Goal: Information Seeking & Learning: Learn about a topic

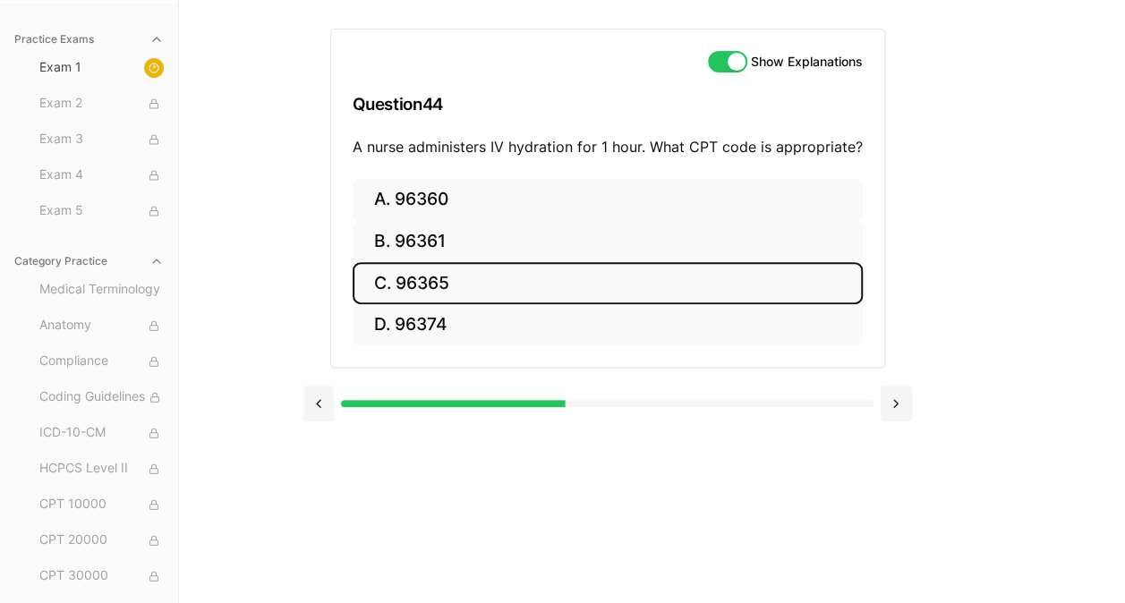
click at [454, 289] on button "C. 96365" at bounding box center [608, 283] width 510 height 42
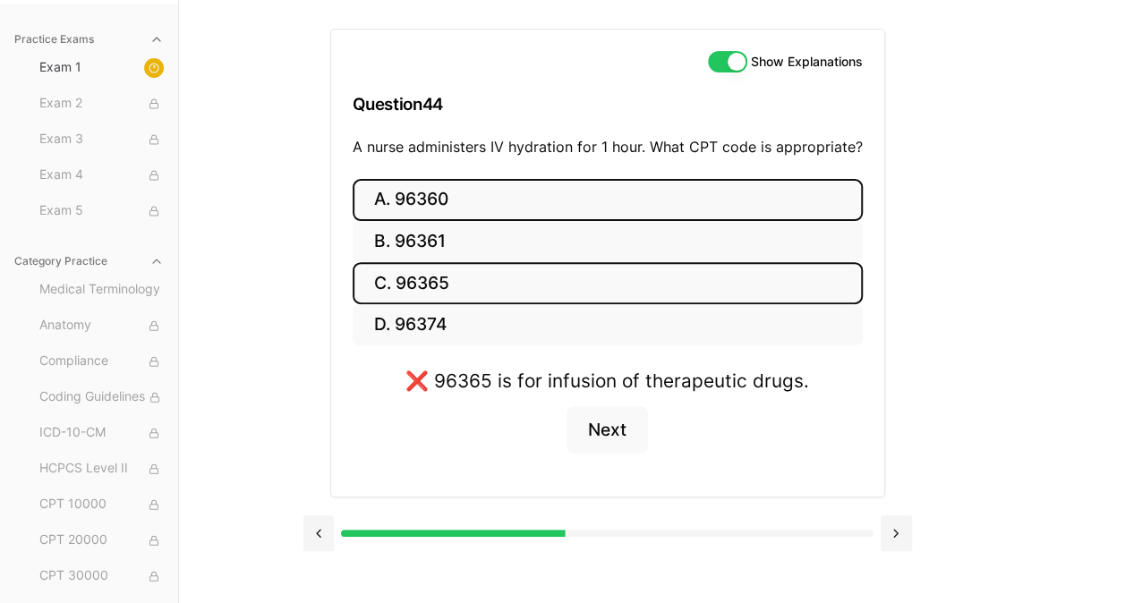
click at [457, 202] on button "A. 96360" at bounding box center [608, 200] width 510 height 42
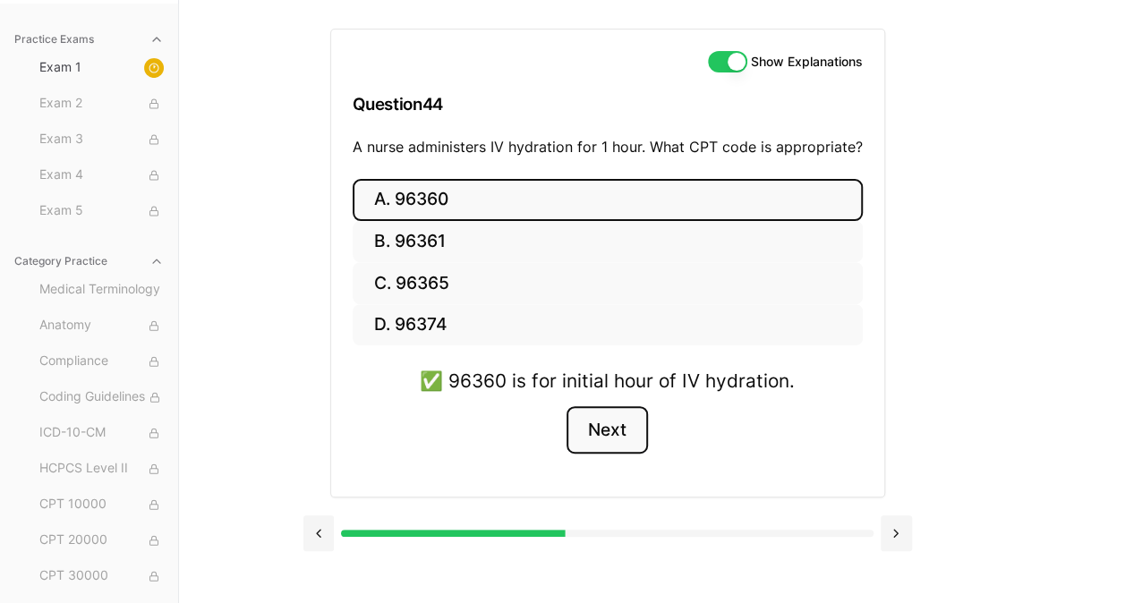
click at [612, 428] on button "Next" at bounding box center [607, 430] width 81 height 48
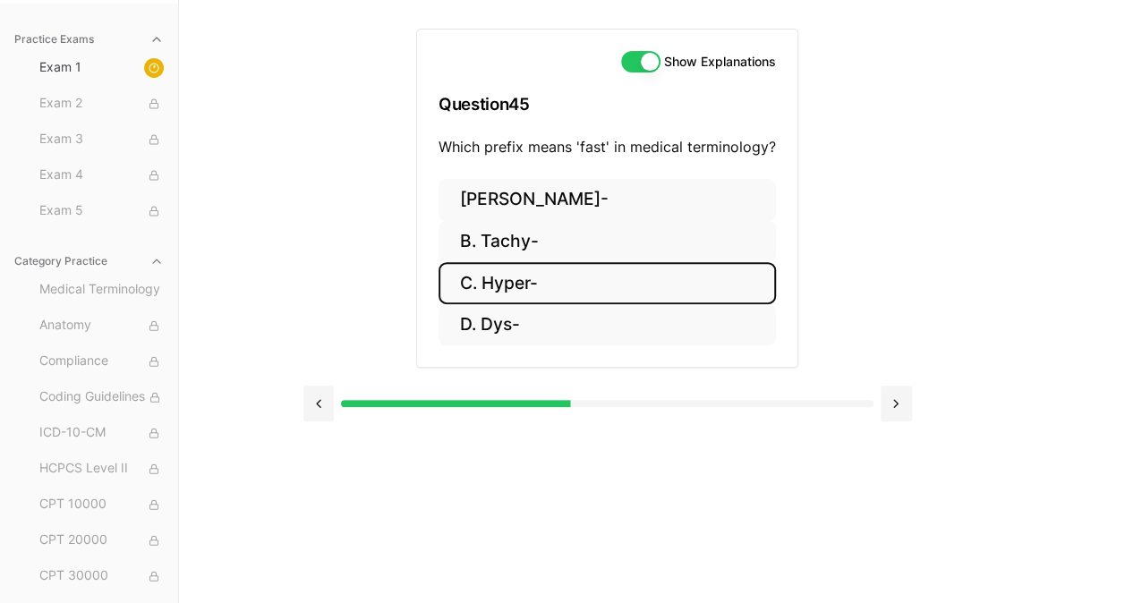
click at [523, 265] on button "C. Hyper-" at bounding box center [607, 283] width 337 height 42
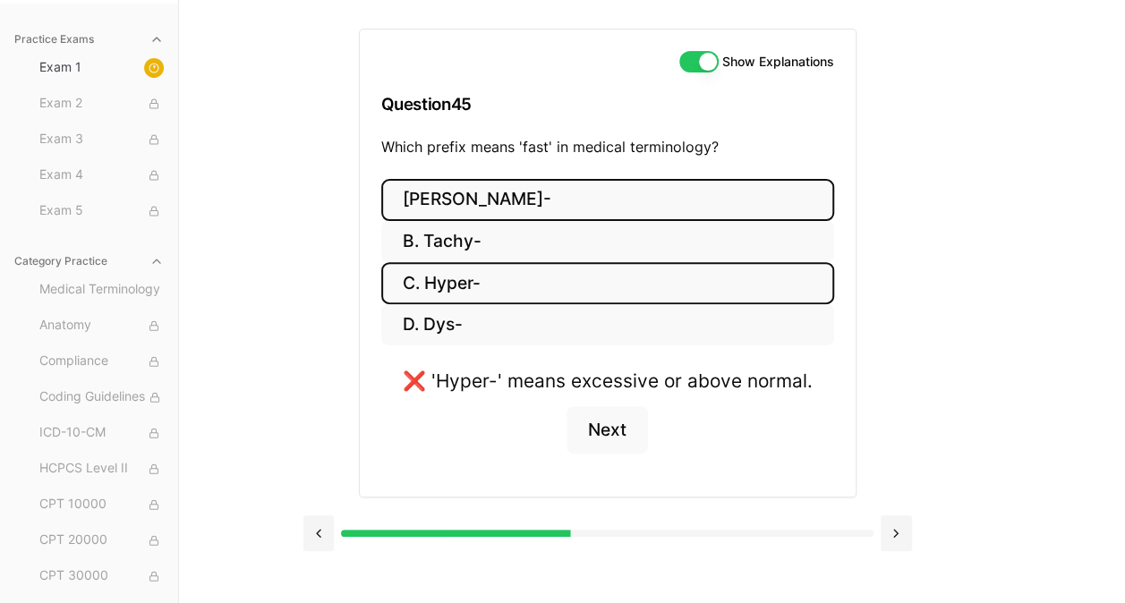
click at [522, 215] on button "[PERSON_NAME]-" at bounding box center [607, 200] width 453 height 42
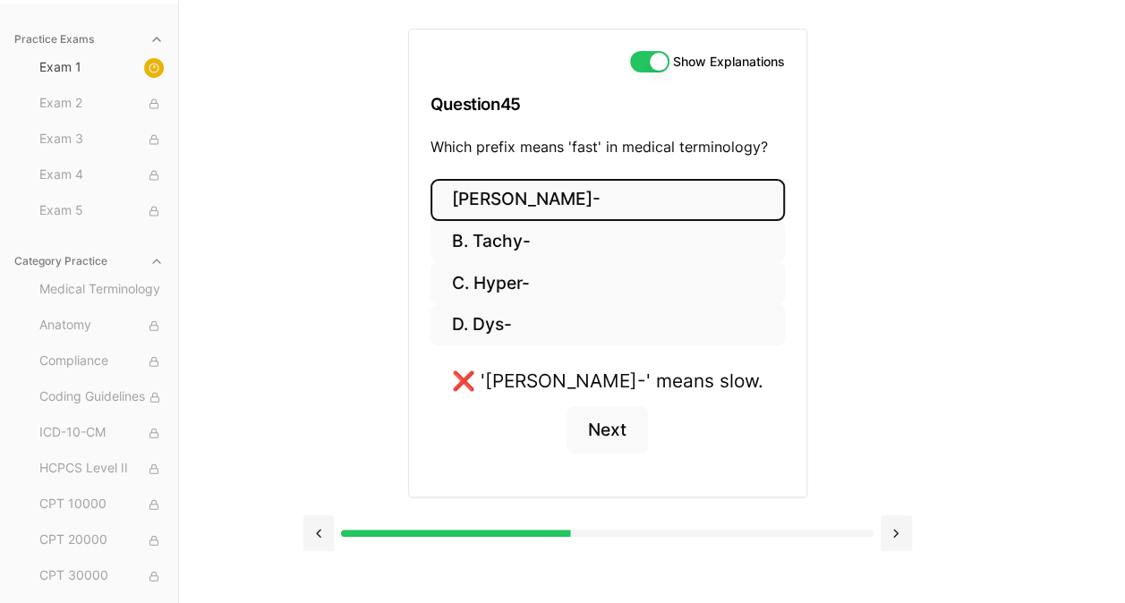
click at [522, 215] on button "[PERSON_NAME]-" at bounding box center [608, 200] width 355 height 42
click at [526, 201] on button "[PERSON_NAME]-" at bounding box center [608, 200] width 355 height 42
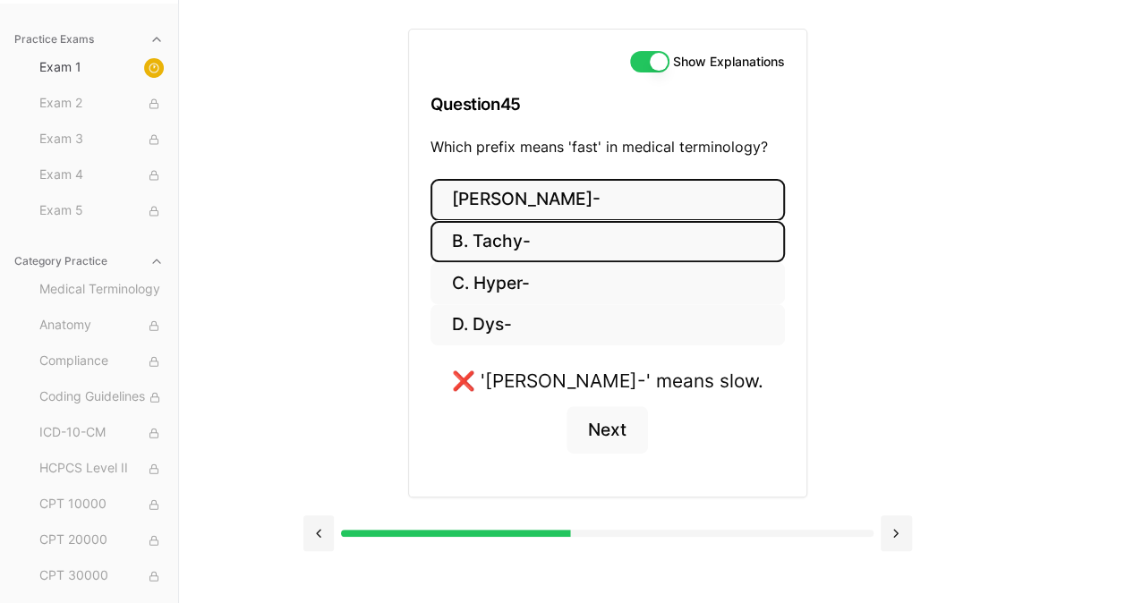
click at [518, 245] on button "B. Tachy-" at bounding box center [608, 242] width 355 height 42
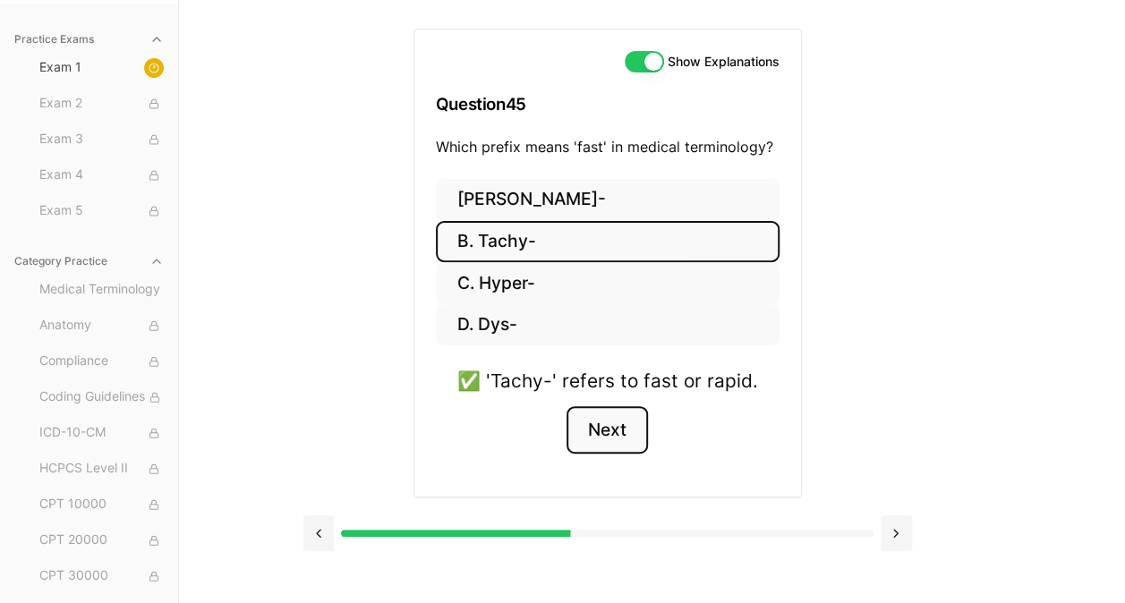
click at [588, 431] on button "Next" at bounding box center [607, 430] width 81 height 48
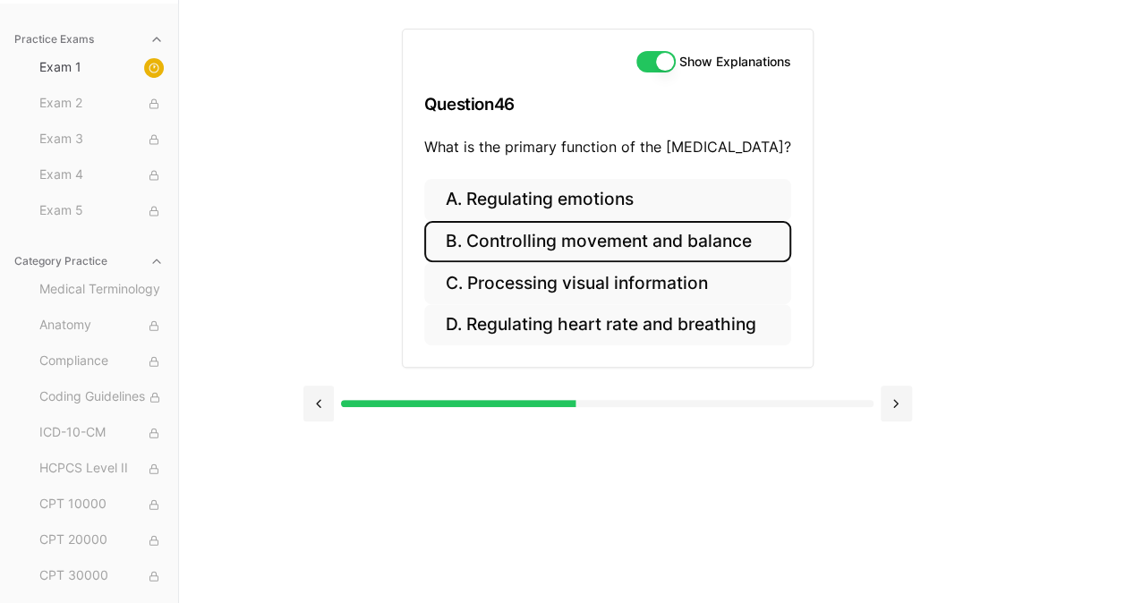
click at [529, 237] on button "B. Controlling movement and balance" at bounding box center [607, 242] width 367 height 42
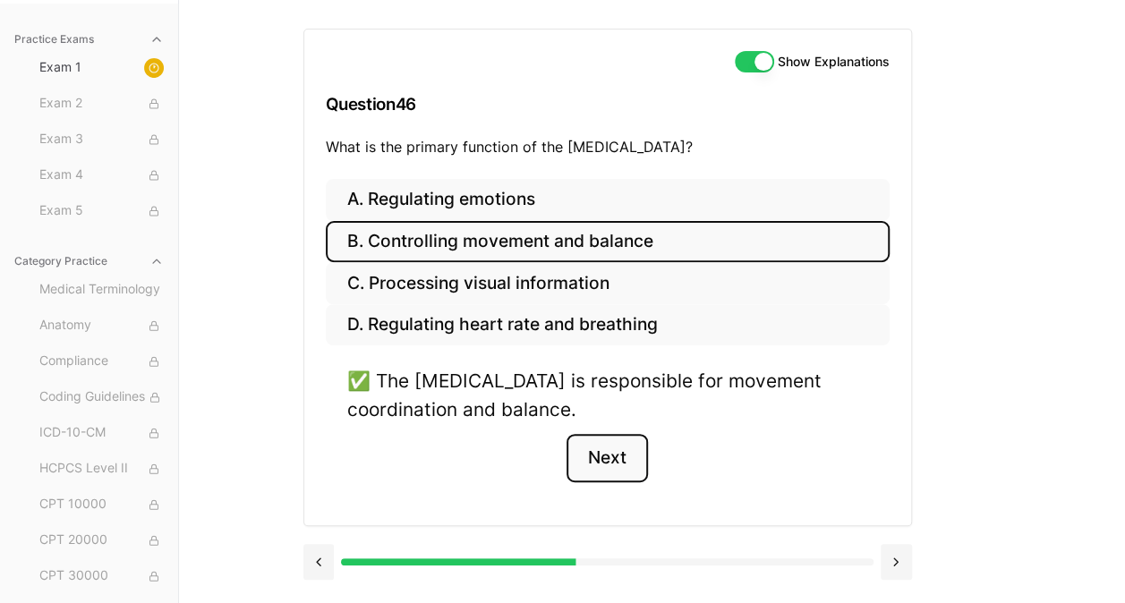
click at [599, 449] on button "Next" at bounding box center [607, 458] width 81 height 48
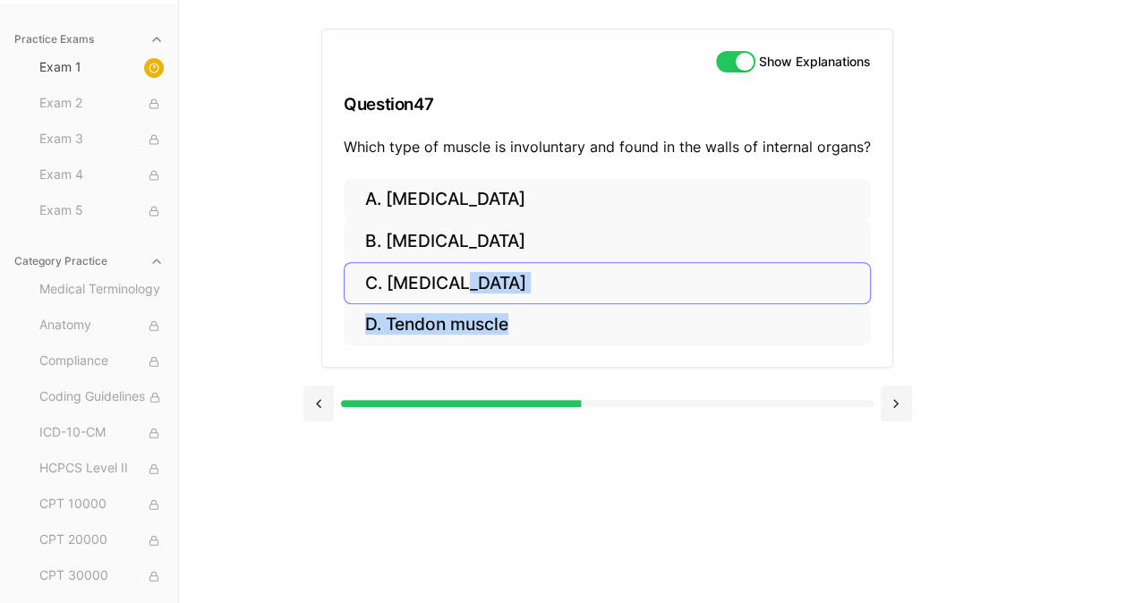
drag, startPoint x: 599, startPoint y: 449, endPoint x: 466, endPoint y: 279, distance: 216.2
click at [466, 279] on div "Show Explanations Question 47 Which type of muscle is involuntary and found in …" at bounding box center [652, 301] width 698 height 603
click at [624, 458] on div "Show Explanations Question 47 Which type of muscle is involuntary and found in …" at bounding box center [652, 301] width 698 height 603
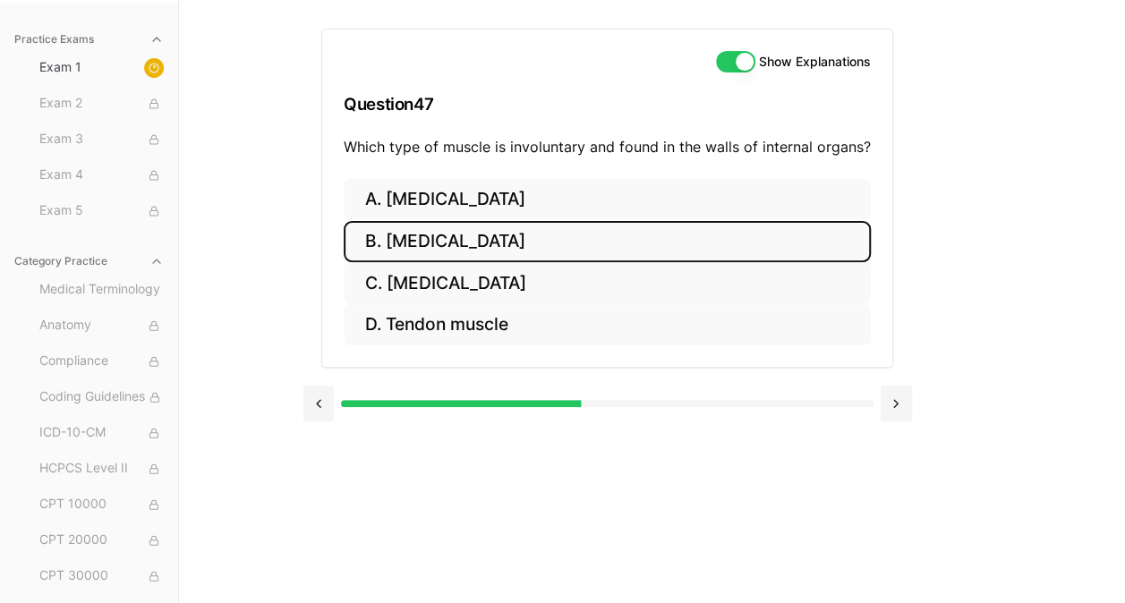
click at [494, 242] on button "B. [MEDICAL_DATA]" at bounding box center [607, 242] width 527 height 42
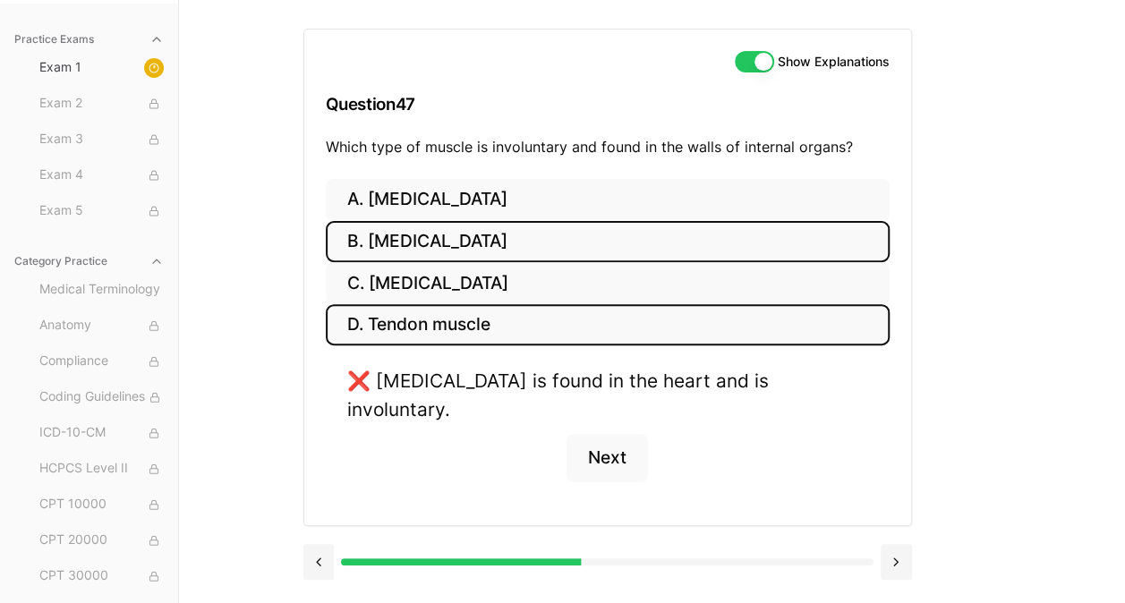
click at [510, 328] on button "D. Tendon muscle" at bounding box center [608, 325] width 564 height 42
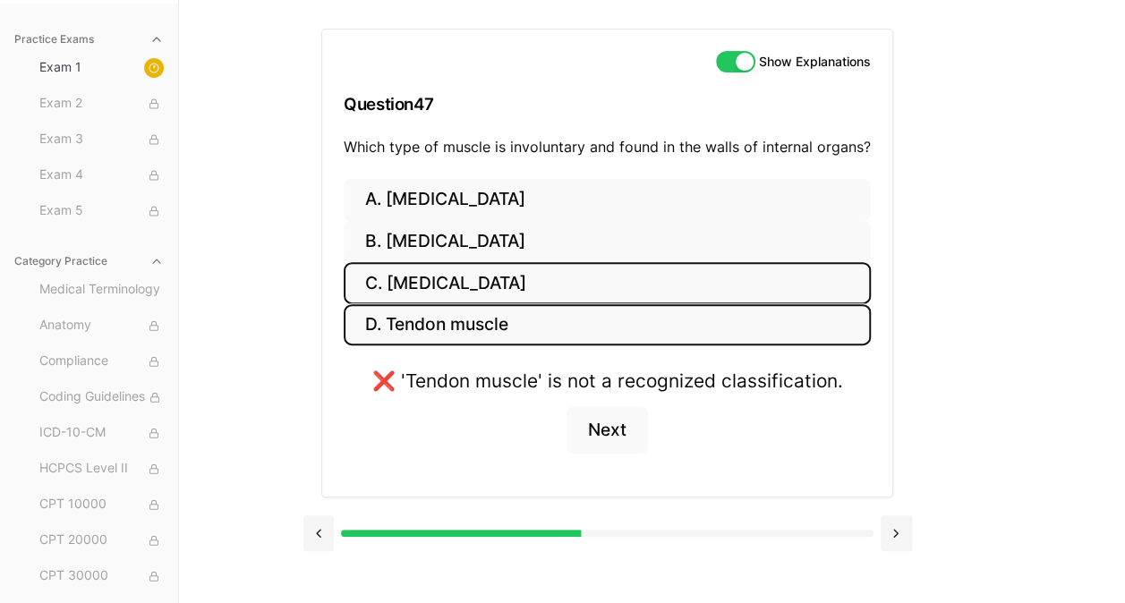
click at [514, 286] on button "C. [MEDICAL_DATA]" at bounding box center [607, 283] width 527 height 42
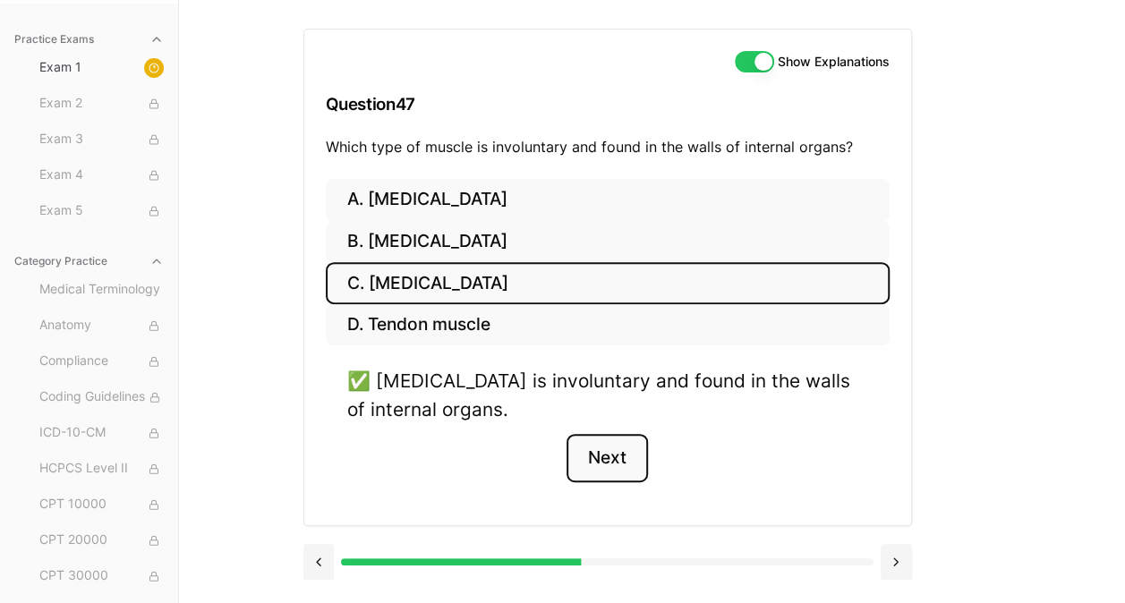
click at [607, 449] on button "Next" at bounding box center [607, 458] width 81 height 48
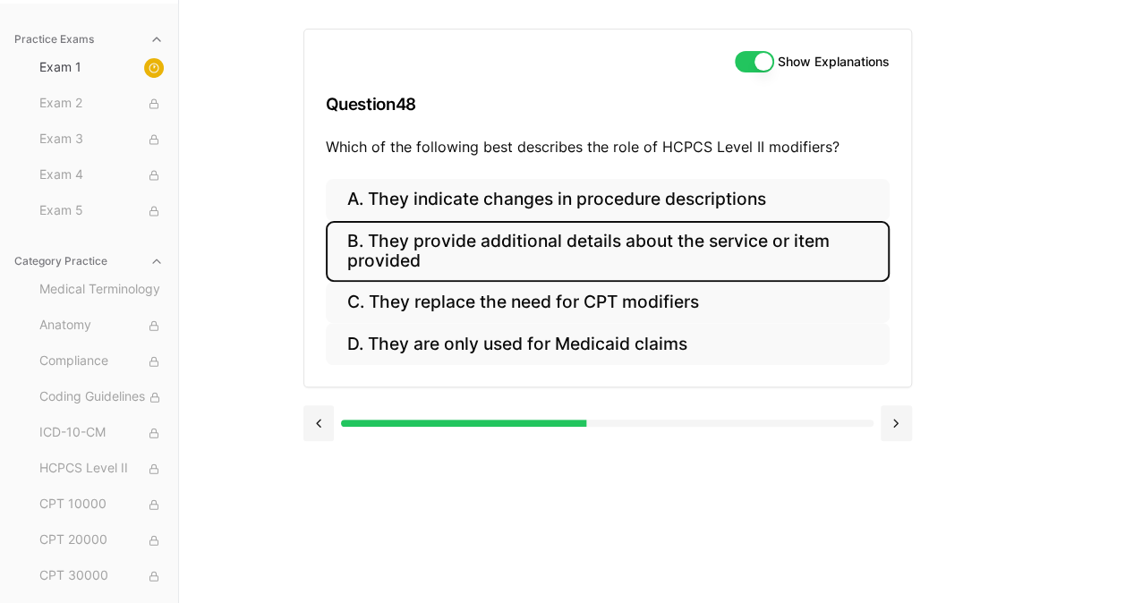
click at [514, 254] on button "B. They provide additional details about the service or item provided" at bounding box center [608, 251] width 564 height 61
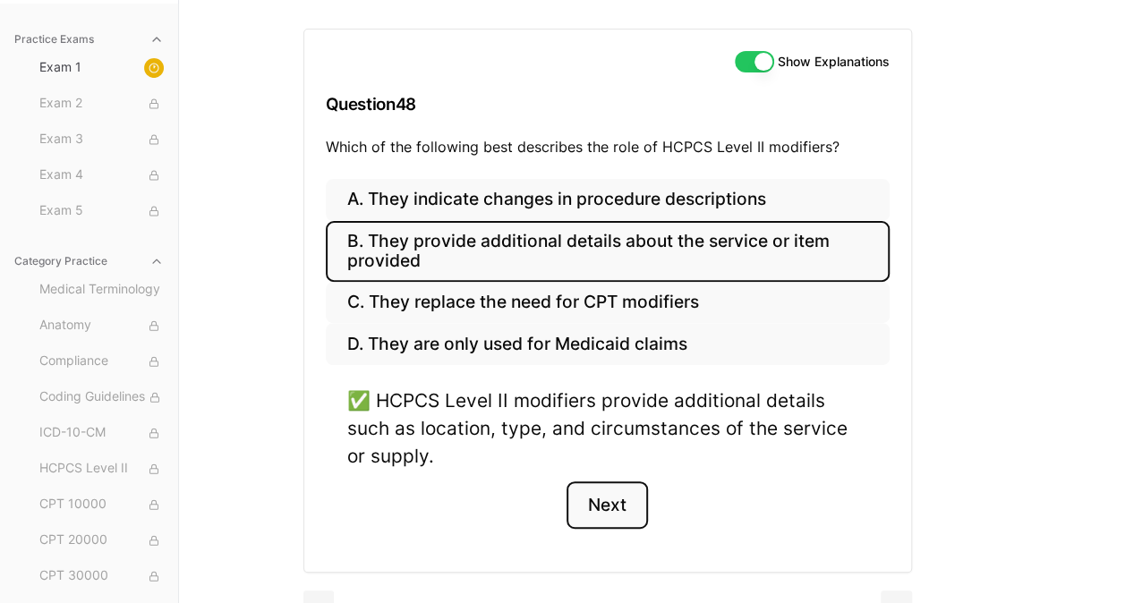
click at [609, 499] on button "Next" at bounding box center [607, 506] width 81 height 48
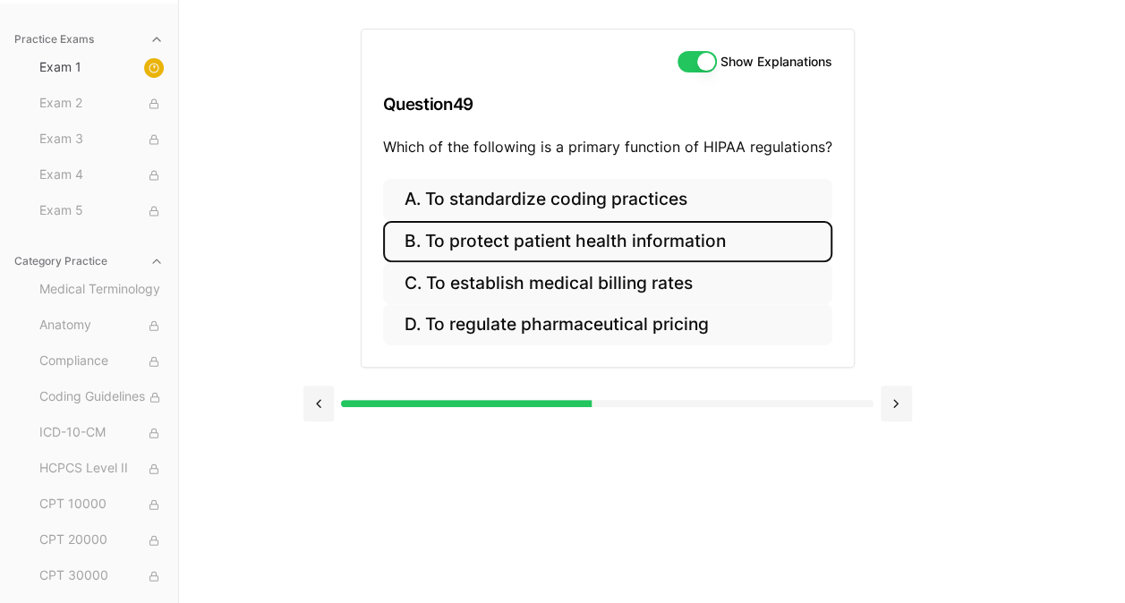
click at [564, 236] on button "B. To protect patient health information" at bounding box center [607, 242] width 449 height 42
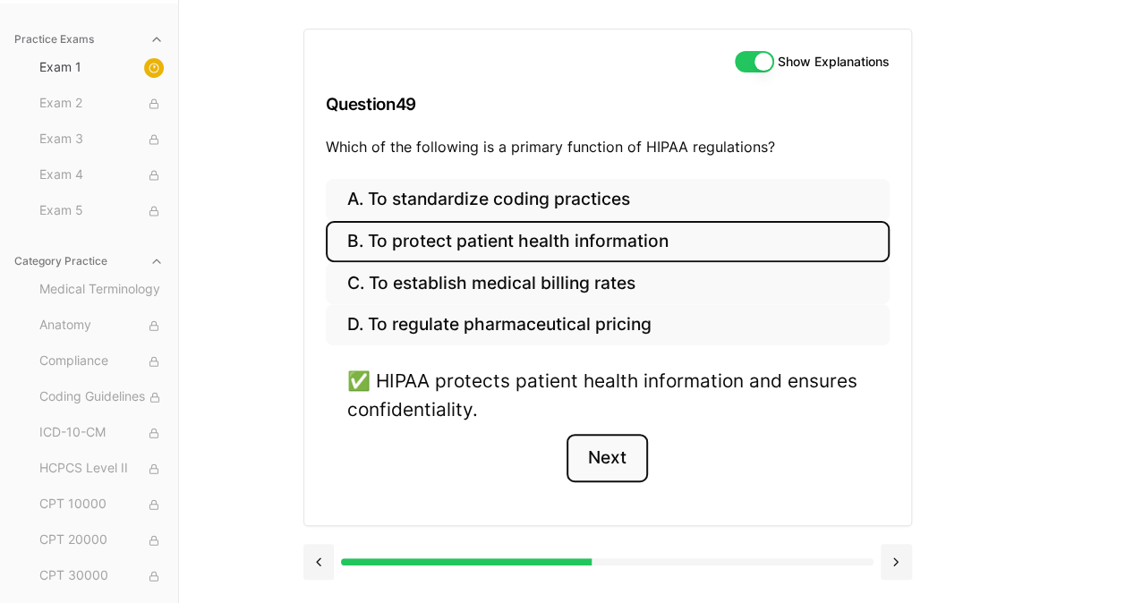
click at [616, 450] on button "Next" at bounding box center [607, 458] width 81 height 48
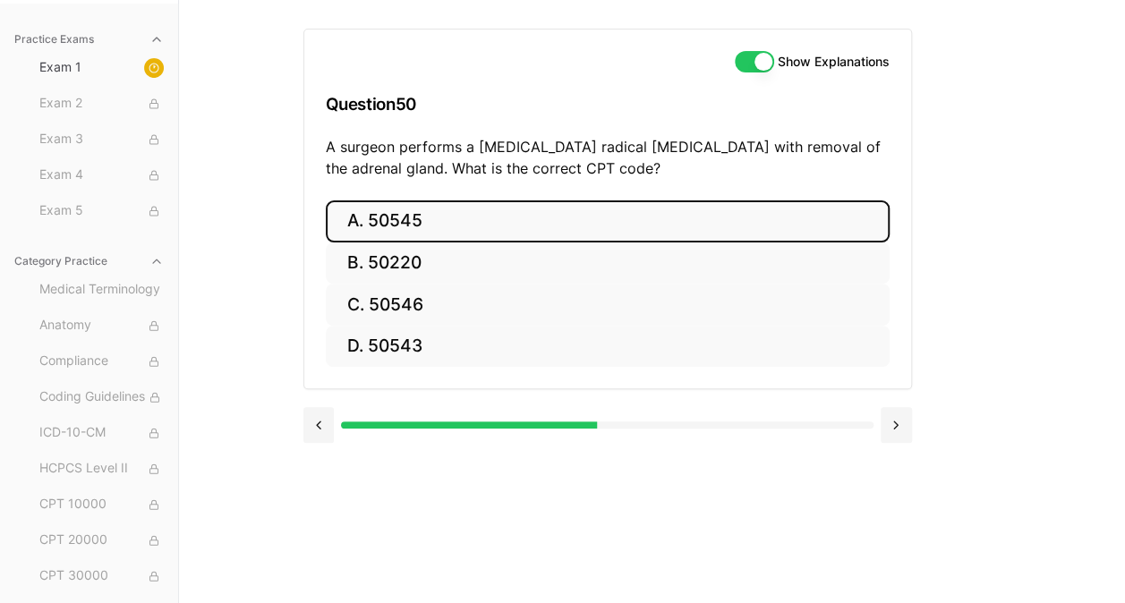
click at [420, 216] on button "A. 50545" at bounding box center [608, 222] width 564 height 42
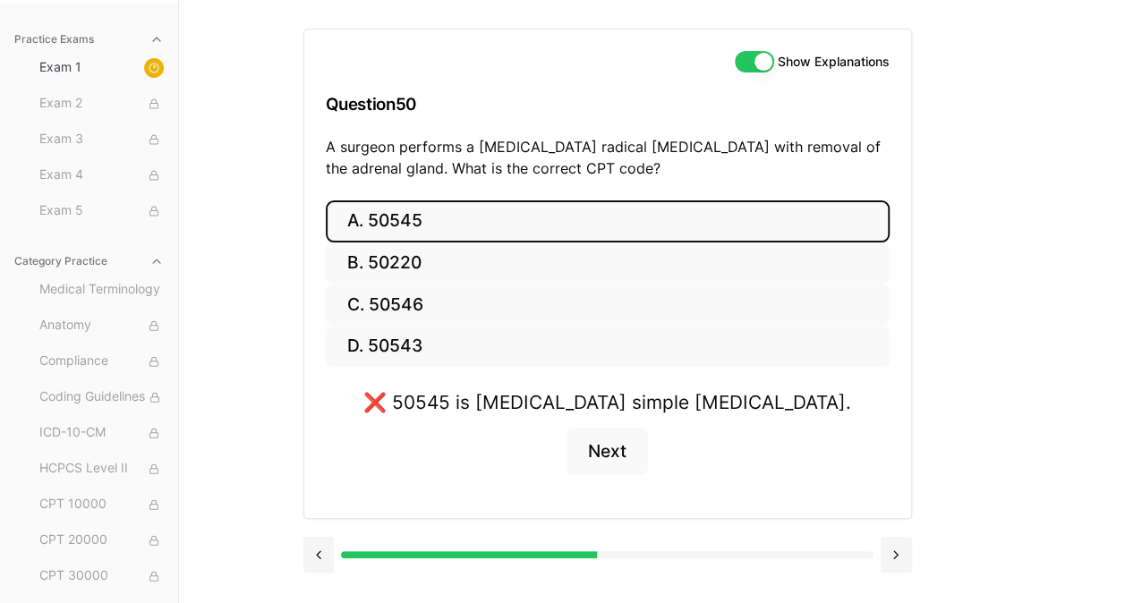
click at [420, 216] on button "A. 50545" at bounding box center [608, 222] width 564 height 42
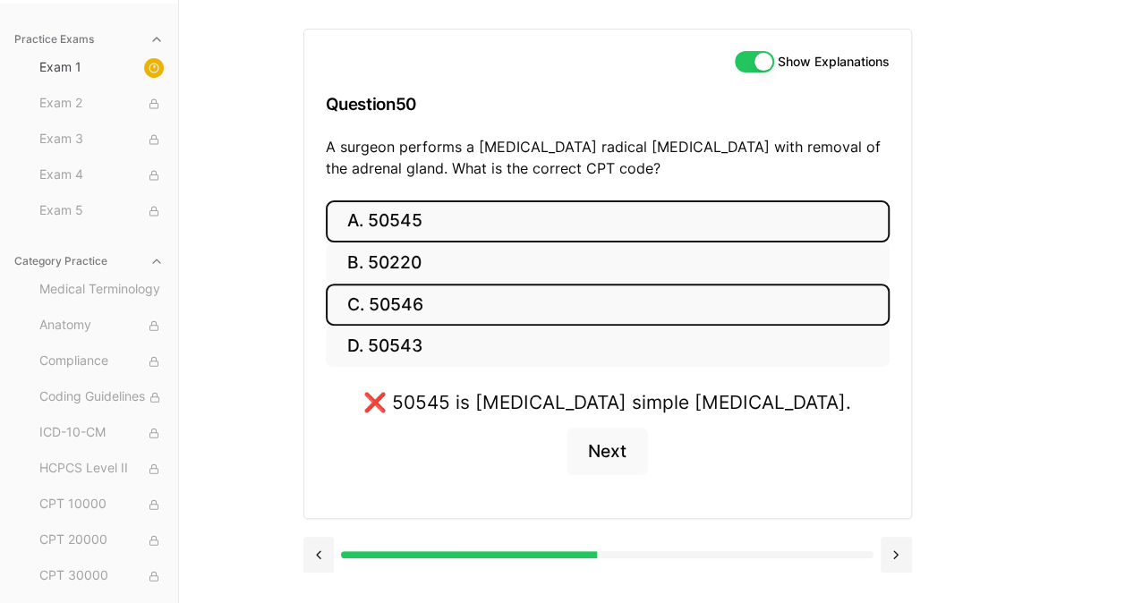
click at [416, 297] on button "C. 50546" at bounding box center [608, 305] width 564 height 42
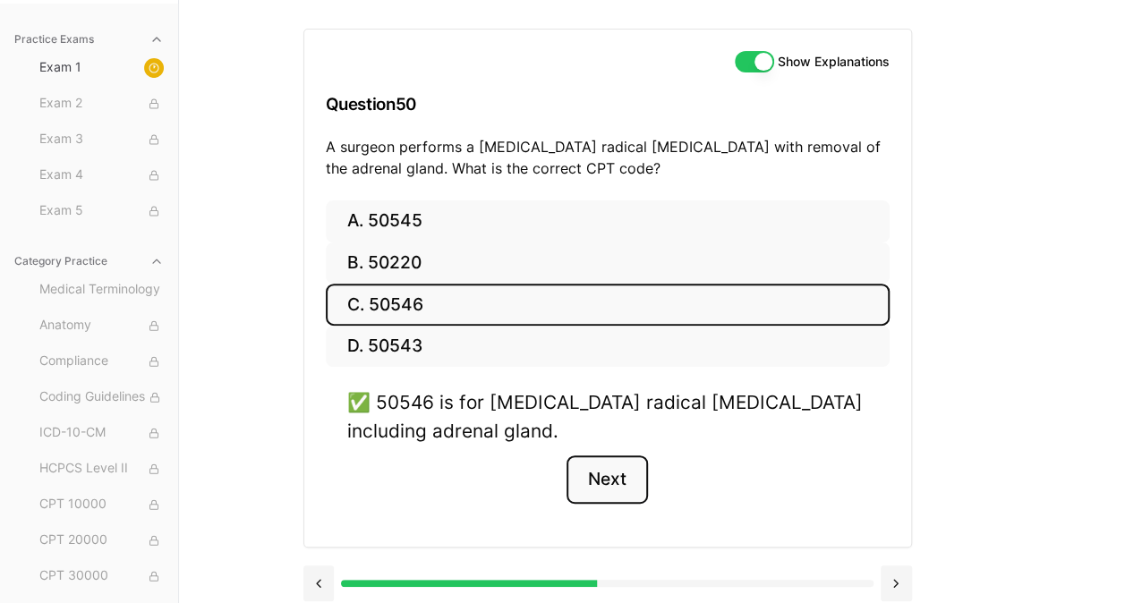
click at [605, 474] on button "Next" at bounding box center [607, 480] width 81 height 48
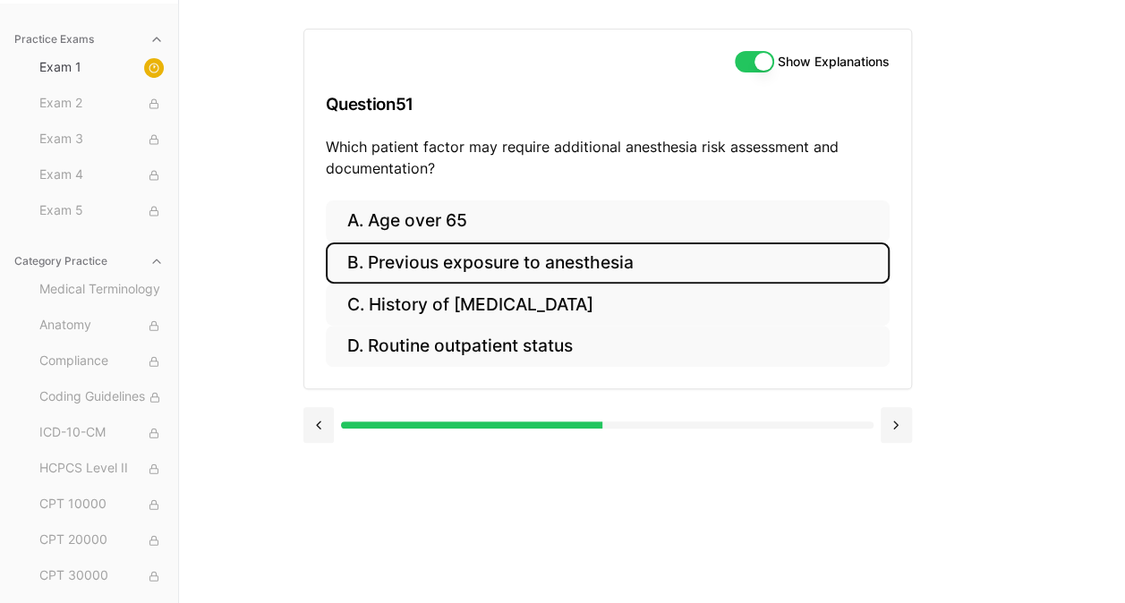
click at [449, 255] on button "B. Previous exposure to anesthesia" at bounding box center [608, 264] width 564 height 42
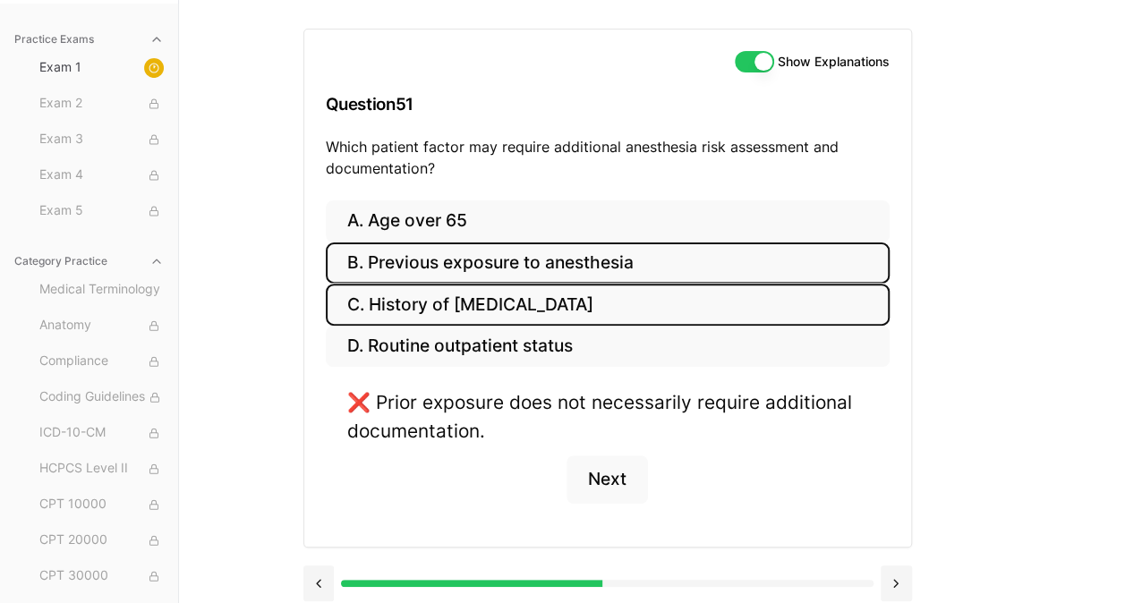
click at [446, 298] on button "C. History of [MEDICAL_DATA]" at bounding box center [608, 305] width 564 height 42
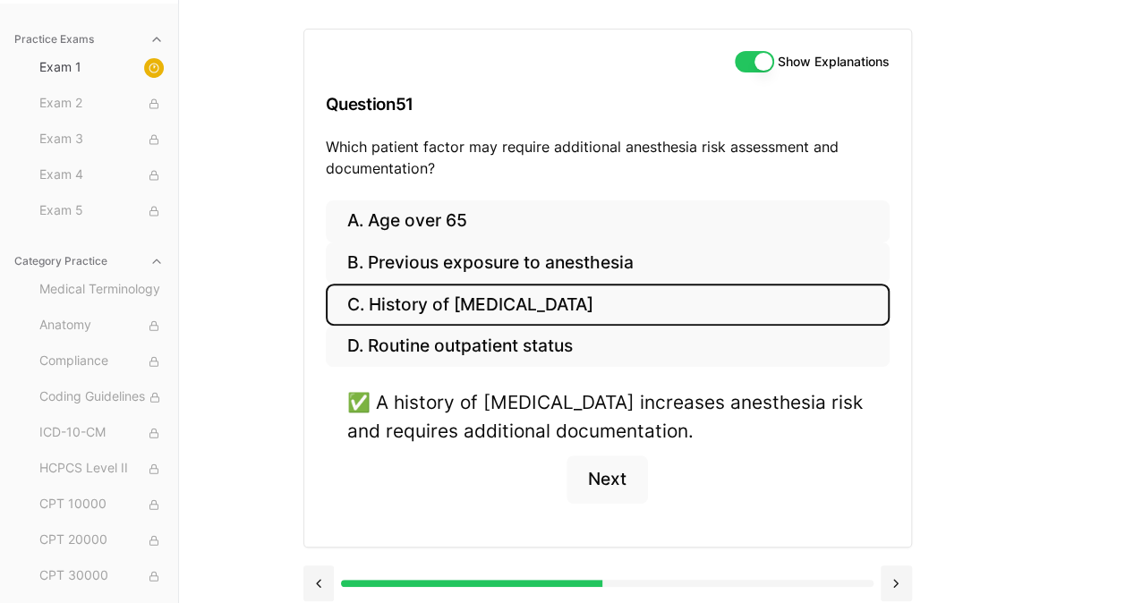
click at [377, 174] on p "Which patient factor may require additional anesthesia risk assessment and docu…" at bounding box center [608, 157] width 564 height 43
click at [608, 487] on button "Next" at bounding box center [607, 480] width 81 height 48
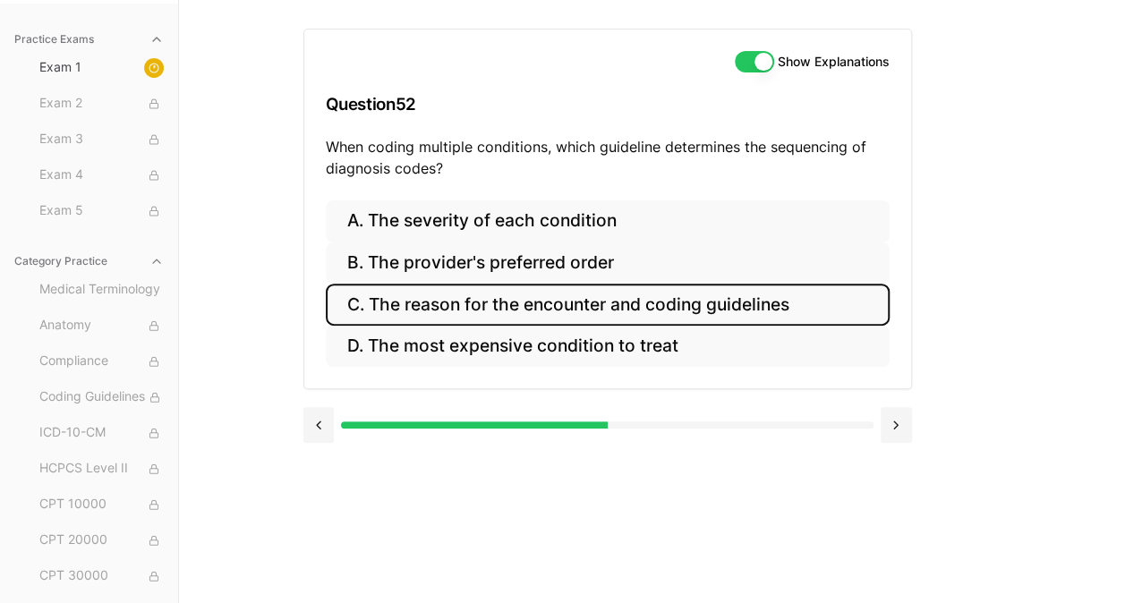
click at [640, 296] on button "C. The reason for the encounter and coding guidelines" at bounding box center [608, 305] width 564 height 42
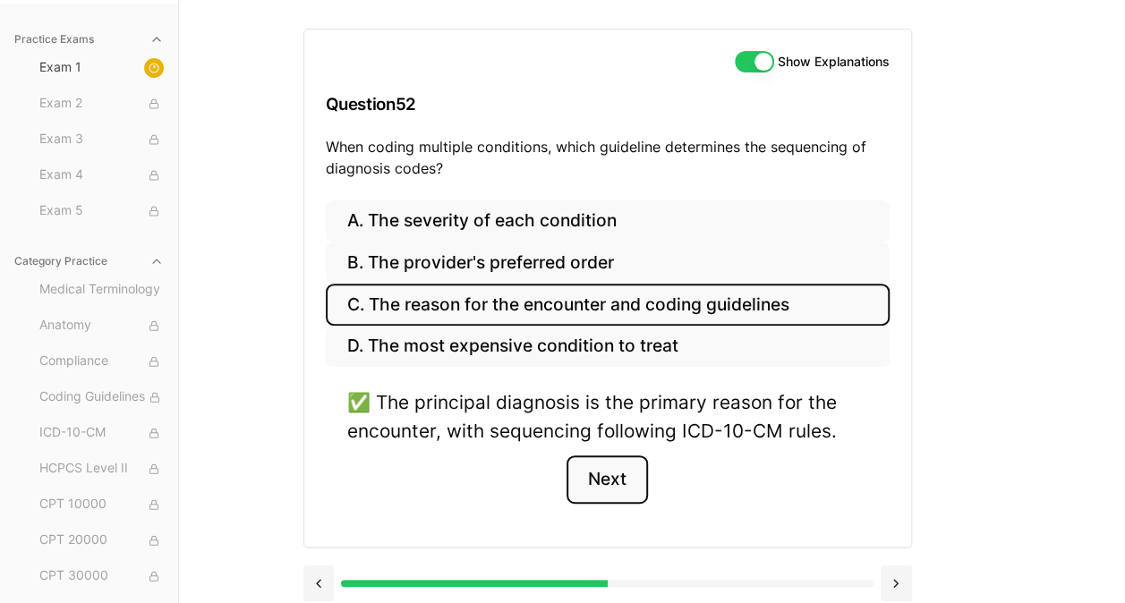
click at [605, 472] on button "Next" at bounding box center [607, 480] width 81 height 48
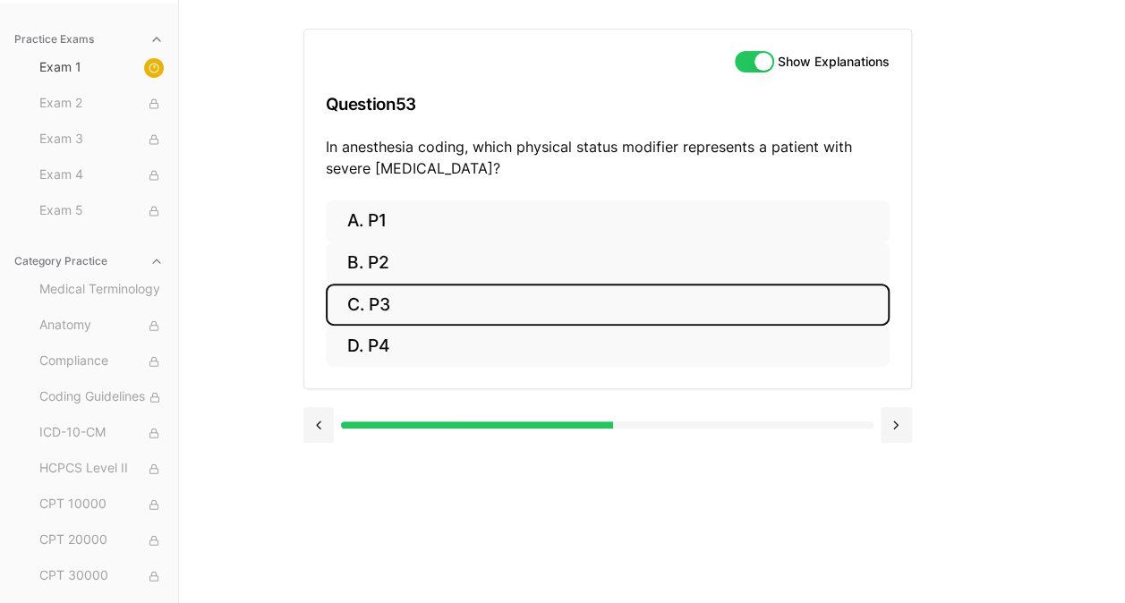
click at [421, 306] on button "C. P3" at bounding box center [608, 305] width 564 height 42
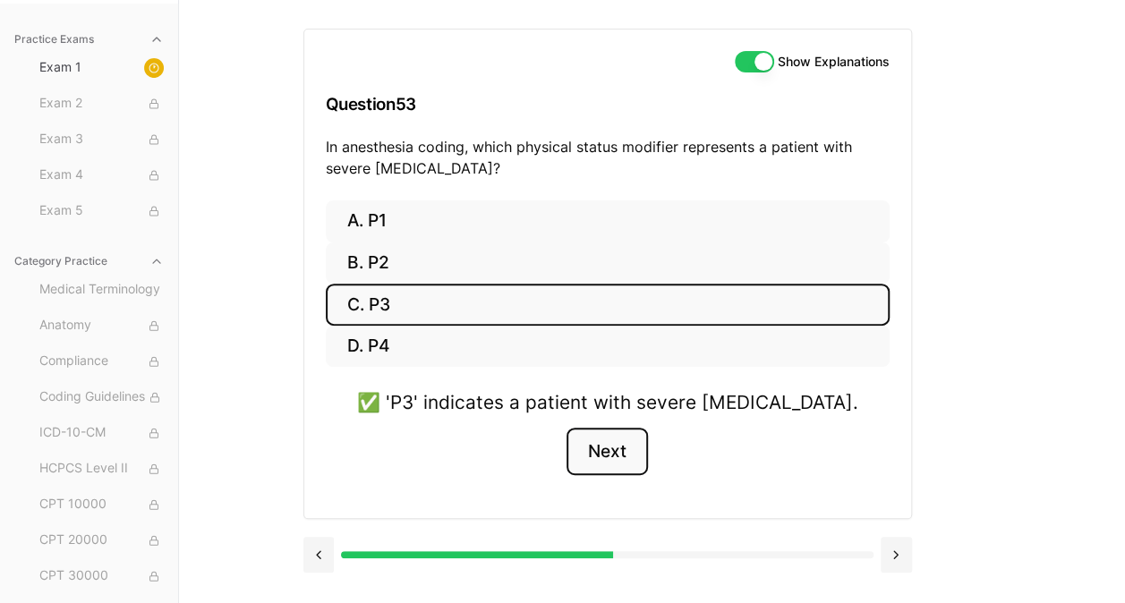
click at [614, 451] on button "Next" at bounding box center [607, 452] width 81 height 48
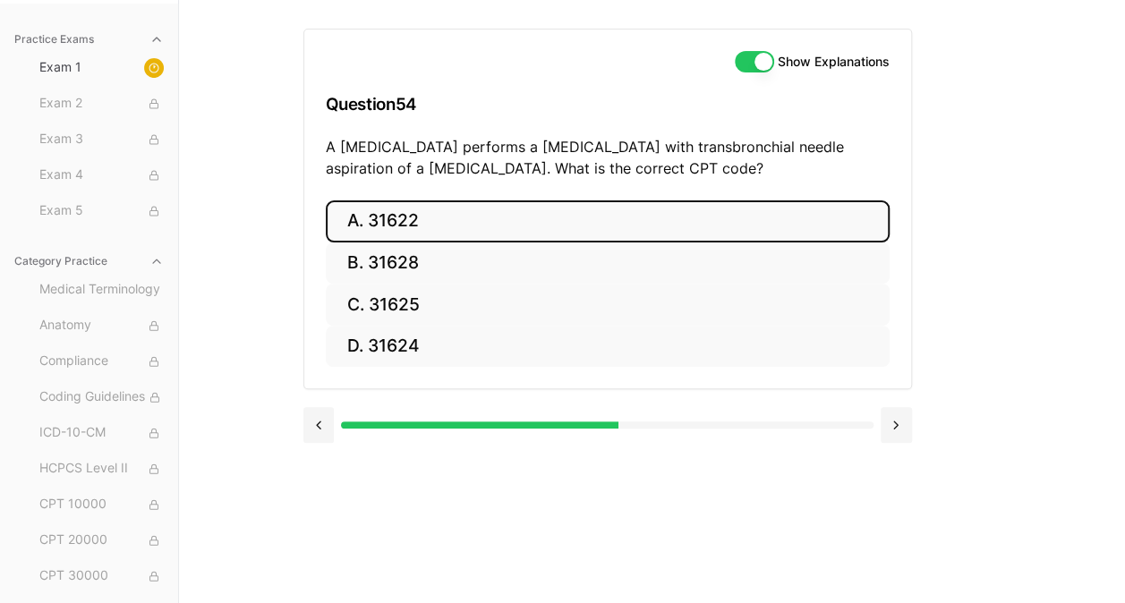
click at [472, 220] on button "A. 31622" at bounding box center [608, 222] width 564 height 42
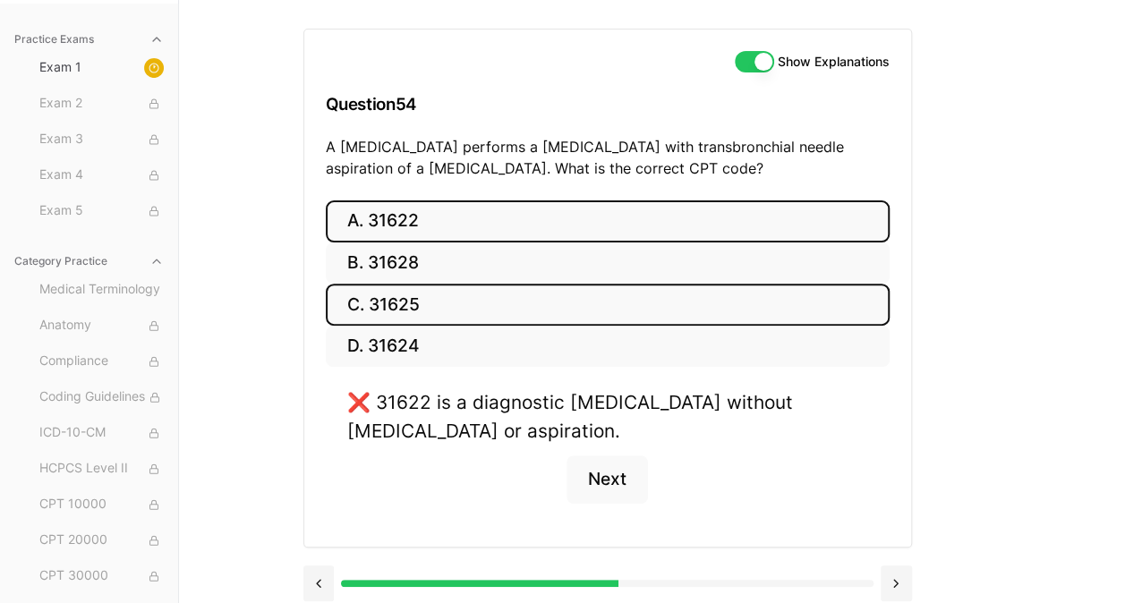
click at [414, 293] on button "C. 31625" at bounding box center [608, 305] width 564 height 42
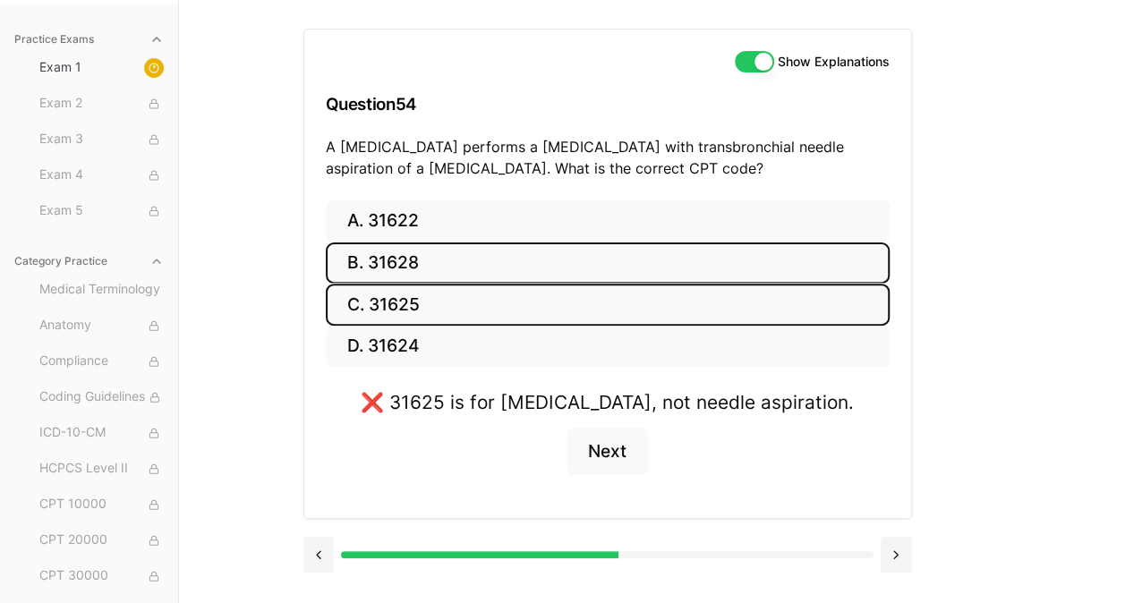
click at [417, 260] on button "B. 31628" at bounding box center [608, 264] width 564 height 42
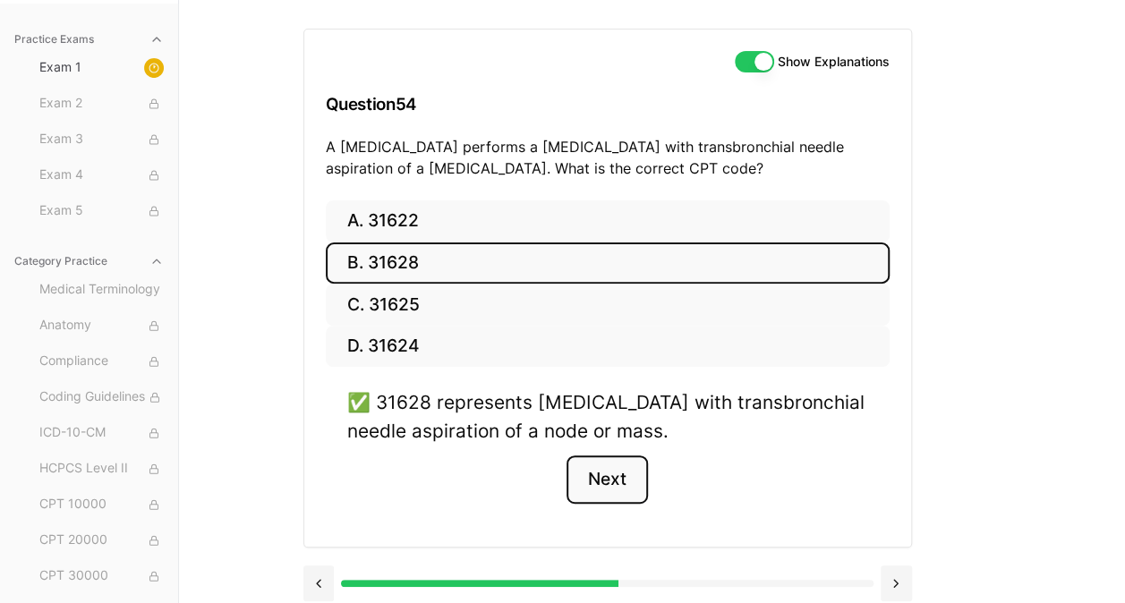
click at [614, 468] on button "Next" at bounding box center [607, 480] width 81 height 48
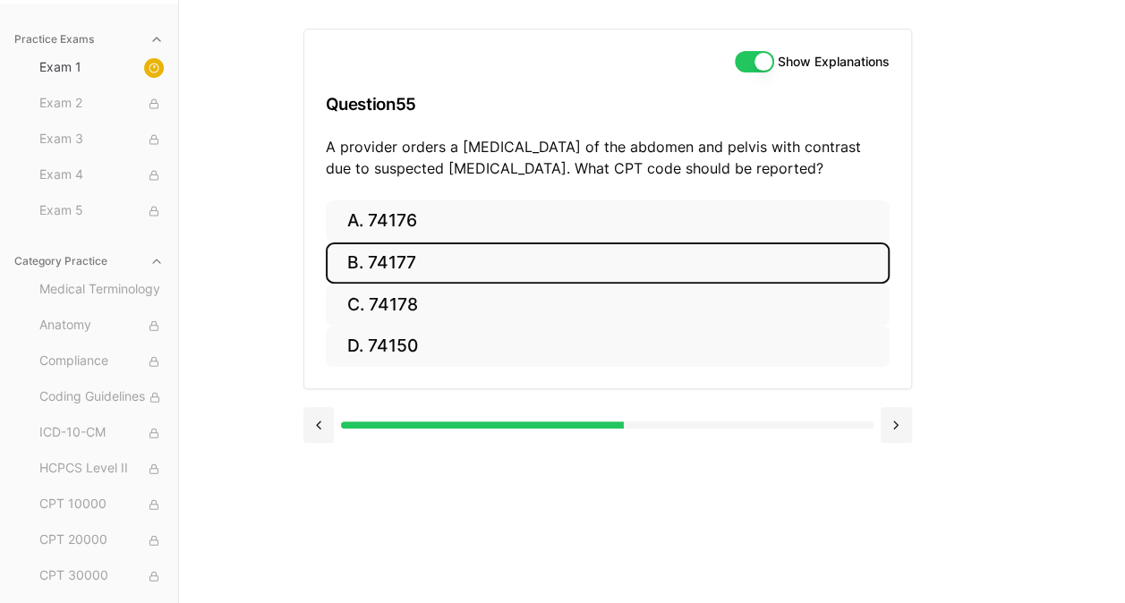
click at [491, 258] on button "B. 74177" at bounding box center [608, 264] width 564 height 42
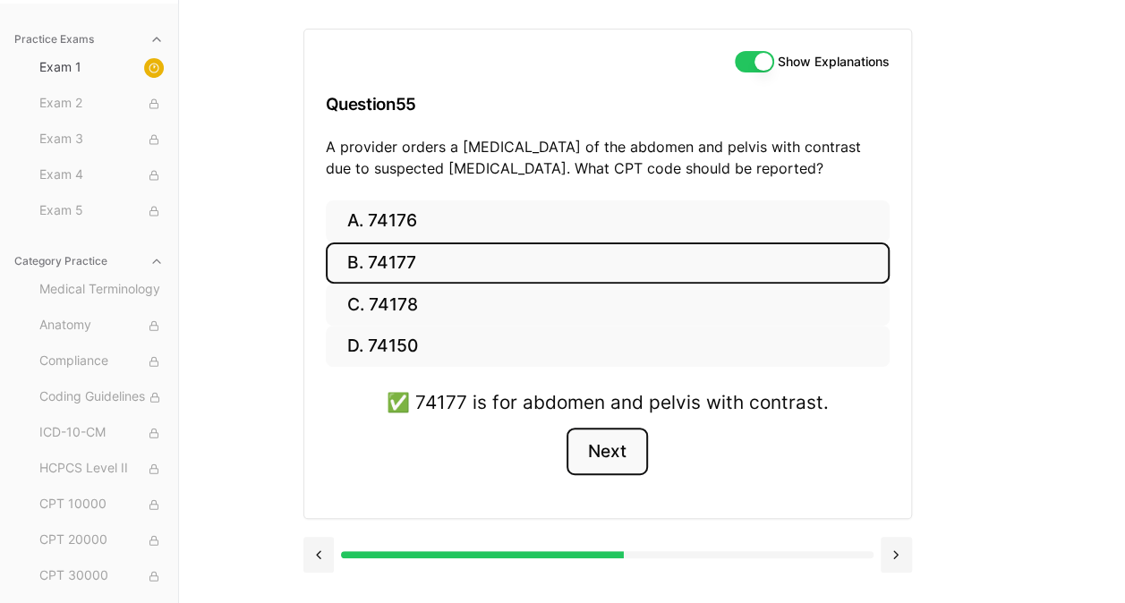
click at [611, 449] on button "Next" at bounding box center [607, 452] width 81 height 48
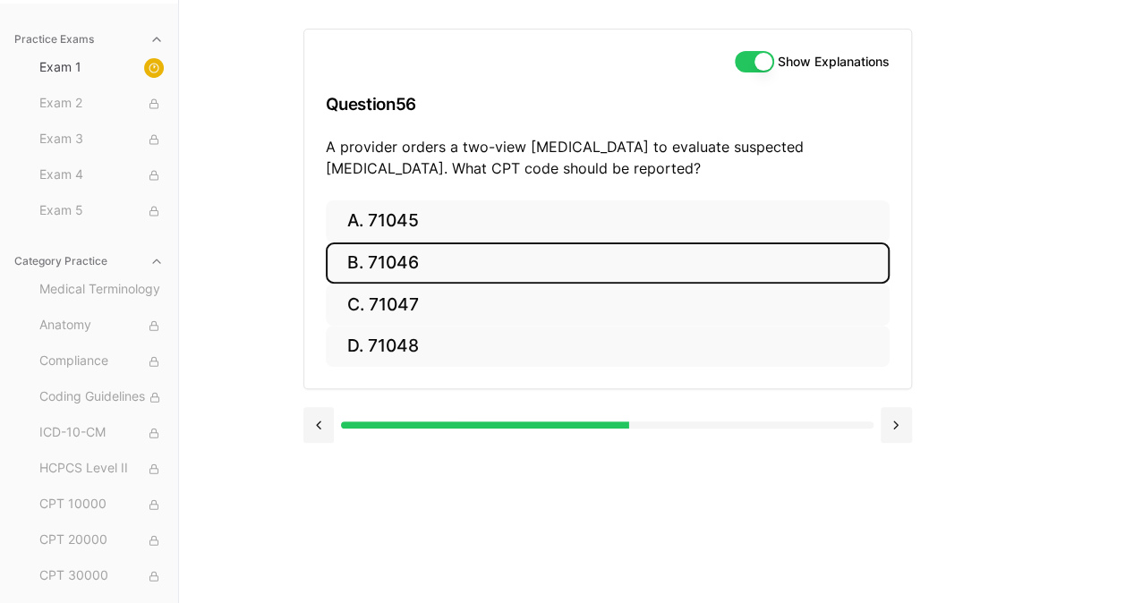
click at [419, 258] on button "B. 71046" at bounding box center [608, 264] width 564 height 42
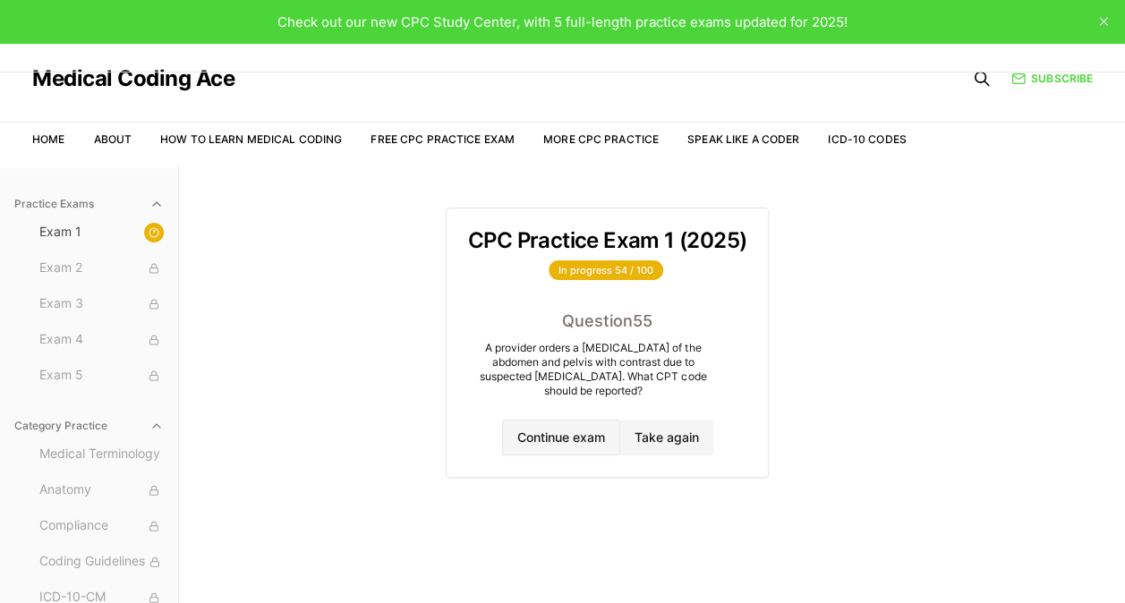
click at [571, 437] on button "Continue exam" at bounding box center [561, 438] width 118 height 36
